Goal: Information Seeking & Learning: Find specific fact

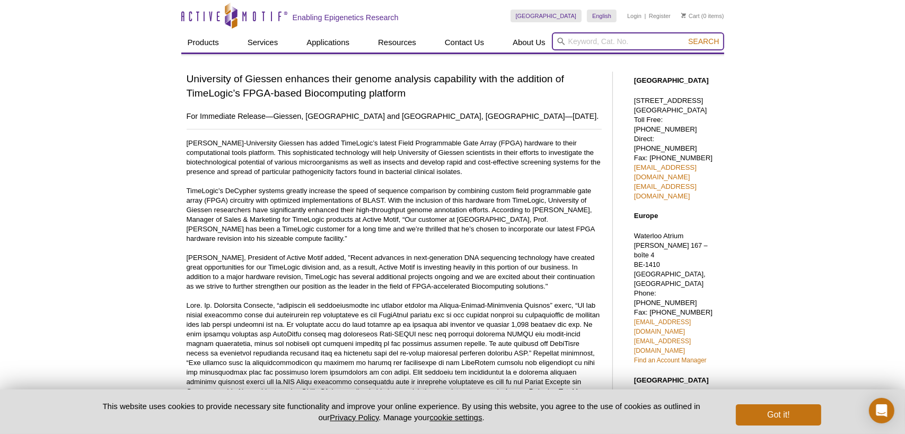
click at [566, 42] on input "search" at bounding box center [638, 41] width 172 height 18
type input "decypher"
click at [685, 37] on button "Search" at bounding box center [703, 42] width 37 height 10
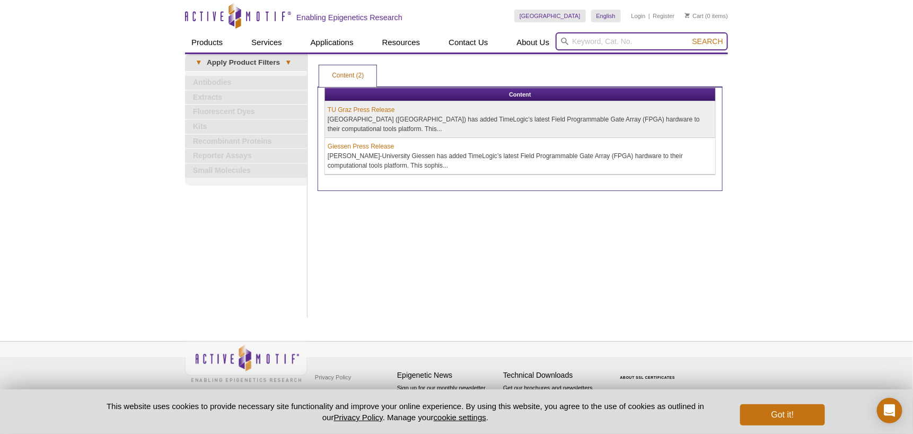
click at [599, 39] on input "search" at bounding box center [642, 41] width 172 height 18
click at [365, 110] on link "TU Graz Press Release" at bounding box center [361, 110] width 67 height 10
